Goal: Task Accomplishment & Management: Use online tool/utility

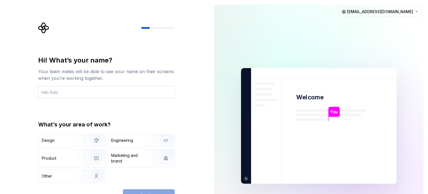
click at [79, 88] on input "text" at bounding box center [106, 92] width 137 height 12
type input "Т"
type input "Nurzaman"
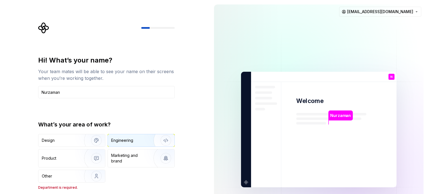
click at [130, 137] on div "Engineering" at bounding box center [141, 140] width 67 height 12
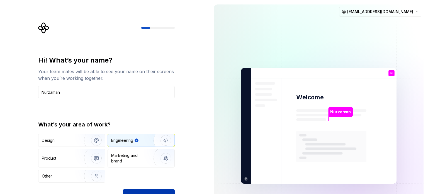
click at [140, 192] on button "Continue" at bounding box center [149, 195] width 52 height 12
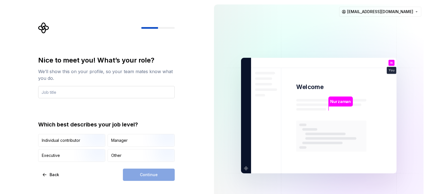
click at [150, 87] on input "text" at bounding box center [106, 92] width 137 height 12
click at [79, 138] on img "button" at bounding box center [92, 146] width 36 height 37
click at [156, 177] on div "Continue" at bounding box center [149, 174] width 52 height 12
click at [95, 89] on input "text" at bounding box center [106, 92] width 137 height 12
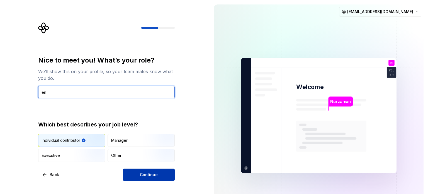
type input "en"
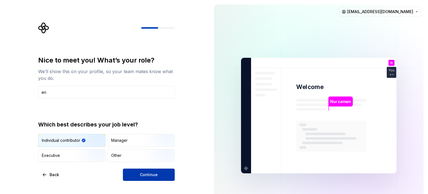
click at [148, 172] on span "Continue" at bounding box center [149, 175] width 18 height 6
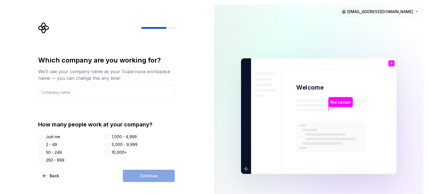
click at [52, 134] on div "Just me" at bounding box center [53, 137] width 14 height 6
click at [43, 134] on button "Just me" at bounding box center [41, 136] width 4 height 4
click at [140, 169] on div "Continue" at bounding box center [149, 175] width 52 height 12
click at [144, 174] on div "Continue" at bounding box center [149, 175] width 52 height 12
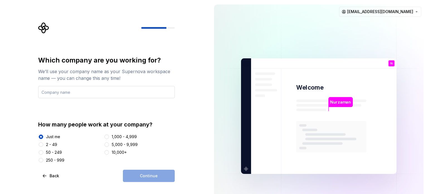
click at [96, 94] on input "text" at bounding box center [106, 92] width 137 height 12
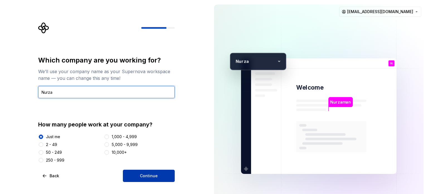
type input "Nurza"
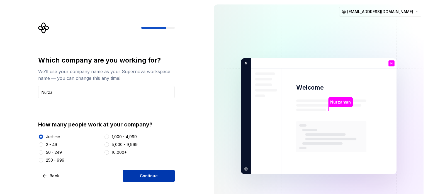
click at [147, 180] on button "Continue" at bounding box center [149, 175] width 52 height 12
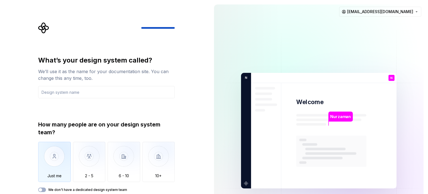
click at [66, 148] on img "button" at bounding box center [54, 160] width 33 height 37
click at [45, 190] on button "We don't have a dedicated design system team" at bounding box center [42, 189] width 8 height 4
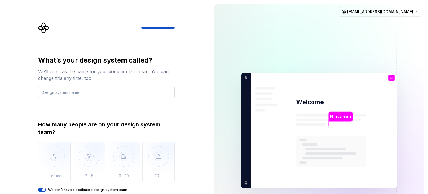
click at [120, 92] on input "text" at bounding box center [106, 92] width 137 height 12
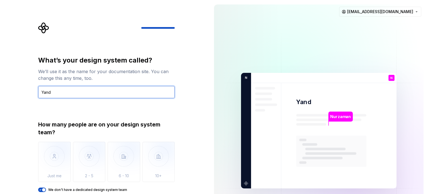
type input "Yand"
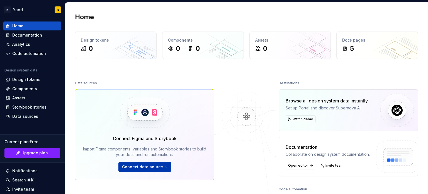
click at [153, 169] on span "Connect data source" at bounding box center [142, 167] width 41 height 6
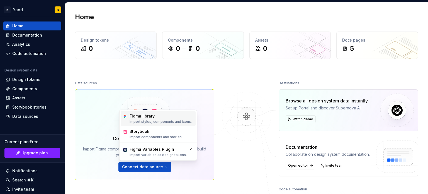
click at [152, 122] on p "Import styles, components and icons." at bounding box center [161, 121] width 62 height 4
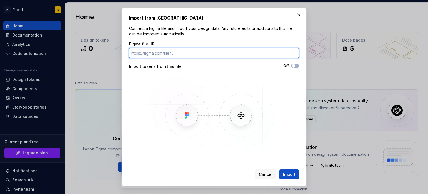
paste input "[URL][DOMAIN_NAME]"
type input "[URL][DOMAIN_NAME]"
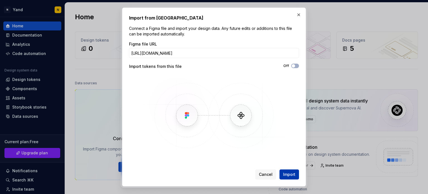
click at [291, 175] on span "Import" at bounding box center [289, 174] width 12 height 6
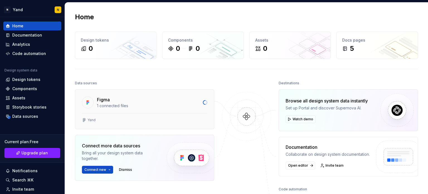
click at [130, 106] on div "1 connected files" at bounding box center [148, 106] width 103 height 6
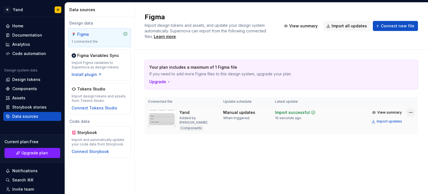
click at [414, 114] on html "N Yand N Home Documentation Analytics Code automation Design system data Design…" at bounding box center [214, 97] width 428 height 194
click at [350, 98] on html "N Yand N Home Documentation Analytics Code automation Design system data Design…" at bounding box center [214, 97] width 428 height 194
click at [383, 110] on span "View summary" at bounding box center [389, 112] width 25 height 4
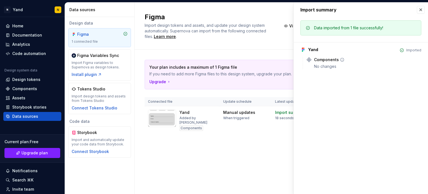
click at [338, 68] on div "No changes" at bounding box center [367, 67] width 107 height 6
click at [418, 9] on button "button" at bounding box center [421, 10] width 8 height 8
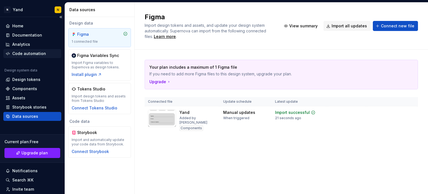
click at [31, 54] on div "Code automation" at bounding box center [29, 54] width 34 height 6
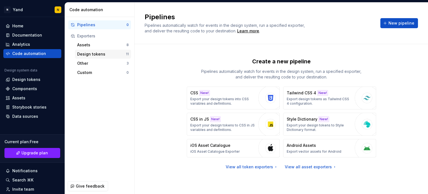
click at [118, 52] on div "Design tokens" at bounding box center [101, 54] width 49 height 6
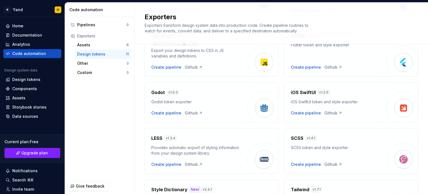
scroll to position [46, 0]
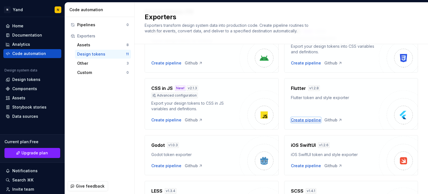
click at [303, 119] on div "Create pipeline" at bounding box center [306, 120] width 30 height 6
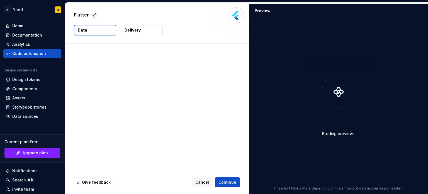
click at [303, 119] on div "Building preview..." at bounding box center [338, 96] width 172 height 150
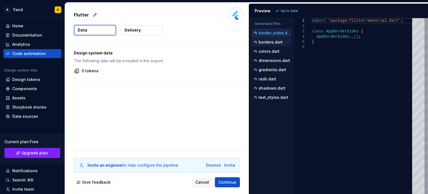
click at [274, 43] on p "borders.dart" at bounding box center [271, 42] width 24 height 4
click at [272, 50] on p "colors.dart" at bounding box center [269, 51] width 21 height 4
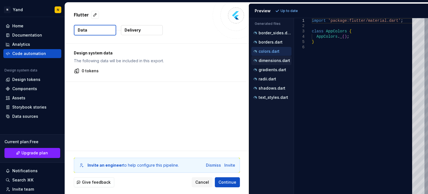
click at [271, 56] on li "dimensions.dart" at bounding box center [271, 60] width 40 height 9
click at [271, 60] on p "dimensions.dart" at bounding box center [274, 60] width 31 height 4
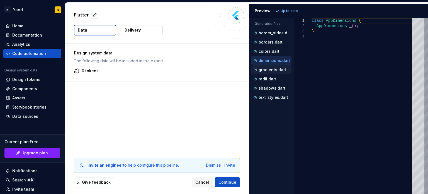
click at [271, 67] on button "gradients.dart" at bounding box center [271, 70] width 40 height 6
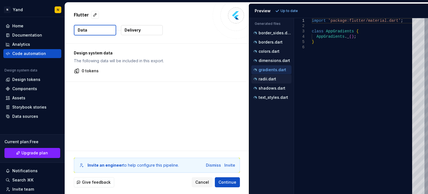
click at [272, 74] on div "radii.dart" at bounding box center [271, 78] width 40 height 9
click at [272, 78] on p "radii.dart" at bounding box center [268, 79] width 18 height 4
click at [271, 84] on div "shadows.dart" at bounding box center [271, 88] width 40 height 9
click at [271, 88] on p "shadows.dart" at bounding box center [272, 88] width 27 height 4
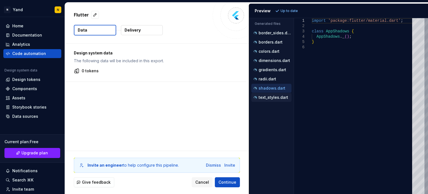
click at [271, 96] on p "text_styles.dart" at bounding box center [274, 97] width 30 height 4
type textarea "**********"
click at [147, 27] on button "Delivery" at bounding box center [142, 30] width 42 height 10
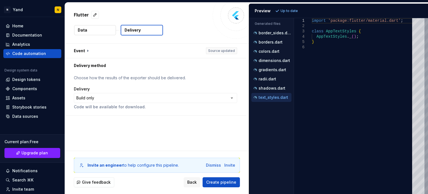
click at [107, 29] on button "Data" at bounding box center [95, 30] width 42 height 10
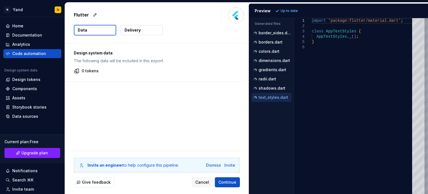
click at [90, 69] on p "0 tokens" at bounding box center [90, 71] width 17 height 6
click at [87, 55] on p "Design system data" at bounding box center [155, 53] width 163 height 6
click at [82, 52] on p "Design system data" at bounding box center [155, 53] width 163 height 6
drag, startPoint x: 89, startPoint y: 52, endPoint x: 91, endPoint y: 55, distance: 3.7
click at [90, 53] on p "Design system data" at bounding box center [155, 53] width 163 height 6
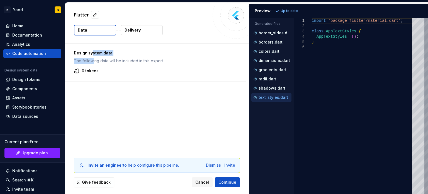
click at [91, 59] on div "Design system data The following data will be included in this export." at bounding box center [155, 56] width 163 height 13
click at [91, 63] on p "The following data will be included in this export." at bounding box center [155, 61] width 163 height 6
click at [91, 65] on div "Design system data The following data will be included in this export. 0 tokens" at bounding box center [155, 62] width 181 height 38
click at [91, 66] on div "Design system data The following data will be included in this export. 0 tokens" at bounding box center [155, 62] width 181 height 38
click at [140, 28] on button "Delivery" at bounding box center [142, 30] width 42 height 10
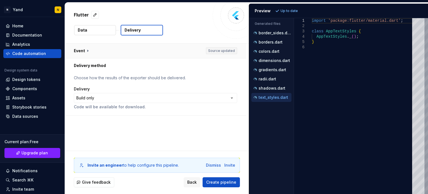
click at [218, 50] on button "button" at bounding box center [155, 50] width 181 height 14
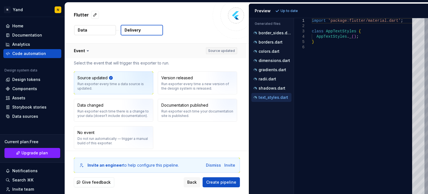
click at [218, 50] on button "button" at bounding box center [155, 50] width 181 height 14
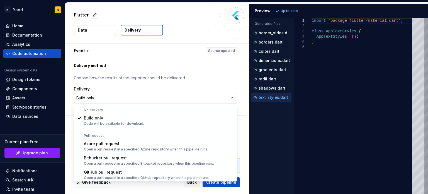
click at [138, 100] on html "**********" at bounding box center [214, 97] width 428 height 194
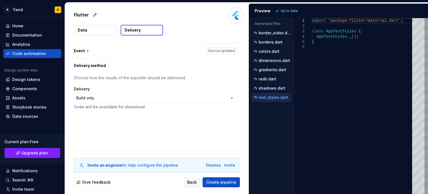
click at [138, 98] on html "**********" at bounding box center [214, 97] width 428 height 194
click at [98, 31] on button "Data" at bounding box center [95, 30] width 42 height 10
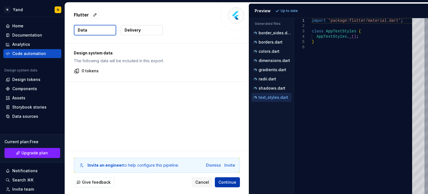
click at [225, 183] on span "Continue" at bounding box center [227, 182] width 18 height 6
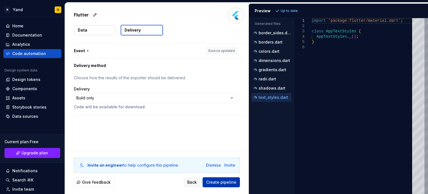
click at [225, 181] on span "Create pipeline" at bounding box center [221, 182] width 30 height 6
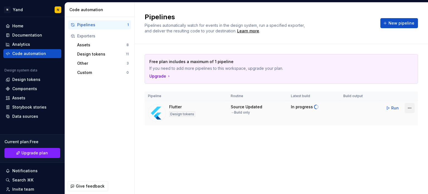
click at [411, 110] on html "N Yand N Home Documentation Analytics Code automation Design system data Design…" at bounding box center [214, 97] width 428 height 194
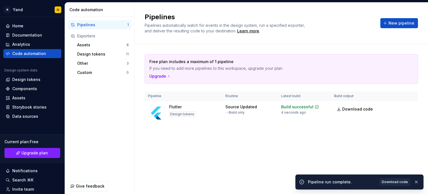
click at [331, 170] on html "N Yand N Home Documentation Analytics Code automation Design system data Design…" at bounding box center [214, 97] width 428 height 194
click at [297, 107] on div "Build successful" at bounding box center [297, 107] width 32 height 6
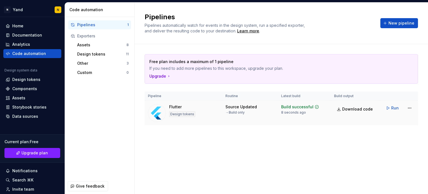
click at [176, 113] on div "Design tokens" at bounding box center [182, 114] width 26 height 6
click at [394, 108] on span "Run" at bounding box center [395, 108] width 8 height 6
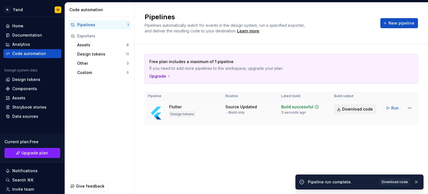
click at [366, 108] on span "Download code" at bounding box center [357, 109] width 31 height 6
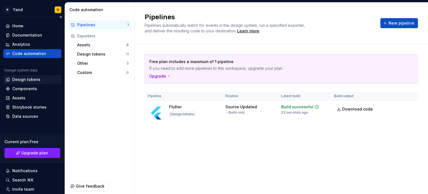
click at [33, 80] on div "Design tokens" at bounding box center [26, 80] width 28 height 6
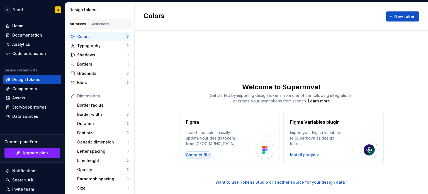
click at [205, 155] on div "Connect file" at bounding box center [198, 155] width 24 height 6
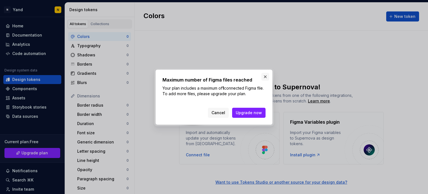
click at [267, 76] on button "button" at bounding box center [265, 77] width 8 height 8
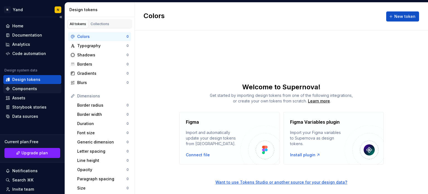
click at [37, 89] on div "Components" at bounding box center [32, 89] width 53 height 6
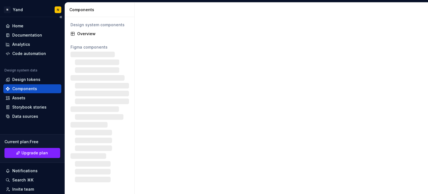
click at [38, 90] on div "Components" at bounding box center [32, 89] width 53 height 6
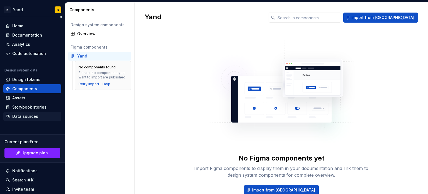
click at [25, 115] on div "Data sources" at bounding box center [25, 116] width 26 height 6
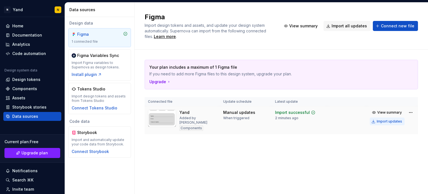
click at [393, 121] on div "Import updates" at bounding box center [389, 121] width 25 height 4
click at [388, 121] on div "Import updates" at bounding box center [389, 121] width 25 height 4
click at [24, 25] on div "Home" at bounding box center [32, 26] width 53 height 6
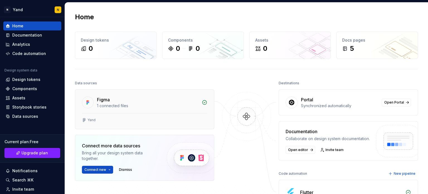
click at [155, 101] on div "Figma" at bounding box center [147, 99] width 101 height 7
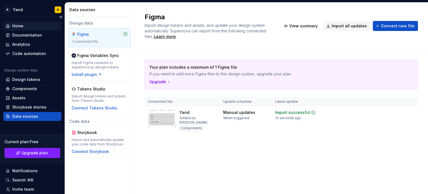
click at [38, 23] on div "Home" at bounding box center [32, 25] width 58 height 9
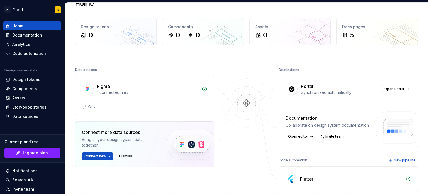
scroll to position [56, 0]
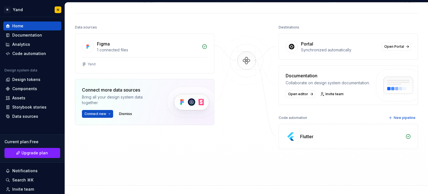
click at [377, 137] on div "Flutter" at bounding box center [351, 136] width 102 height 7
